Goal: Find specific page/section: Find specific page/section

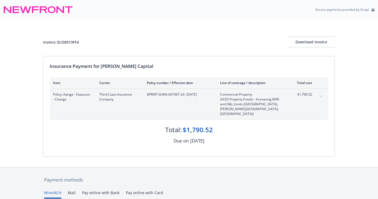
click at [323, 94] on button "expand content" at bounding box center [321, 96] width 9 height 9
